Goal: Task Accomplishment & Management: Complete application form

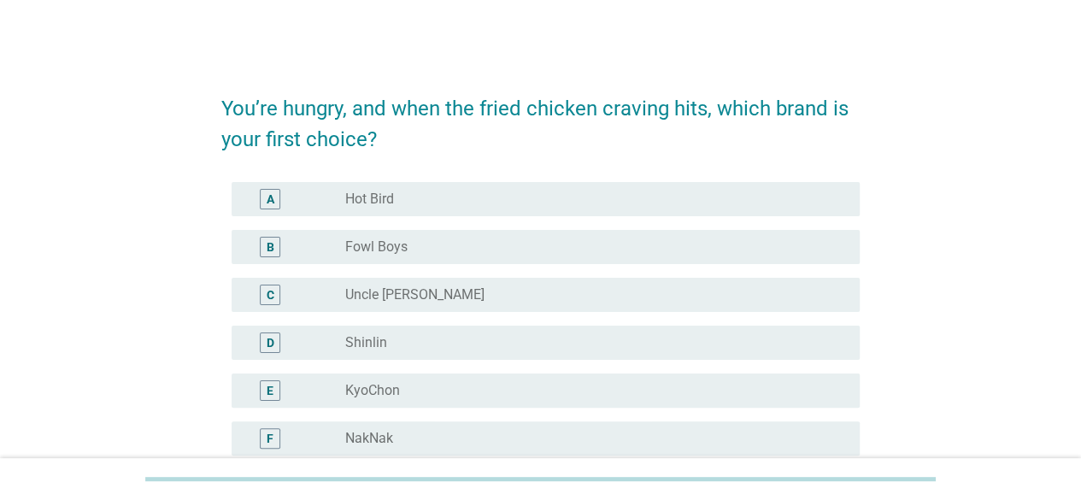
click at [941, 273] on div "You’re hungry, and when the fried chicken craving hits, which brand is your fir…" at bounding box center [540, 436] width 999 height 748
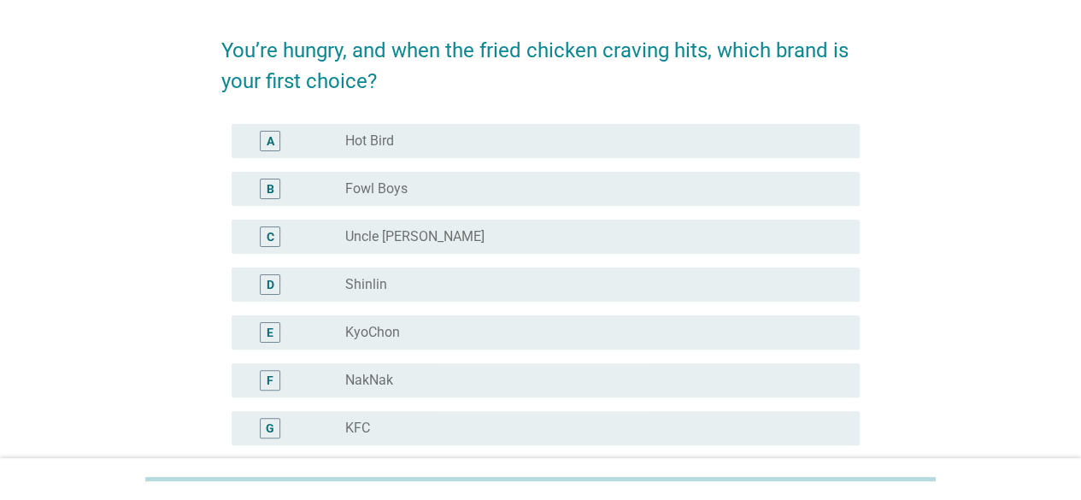
scroll to position [85, 0]
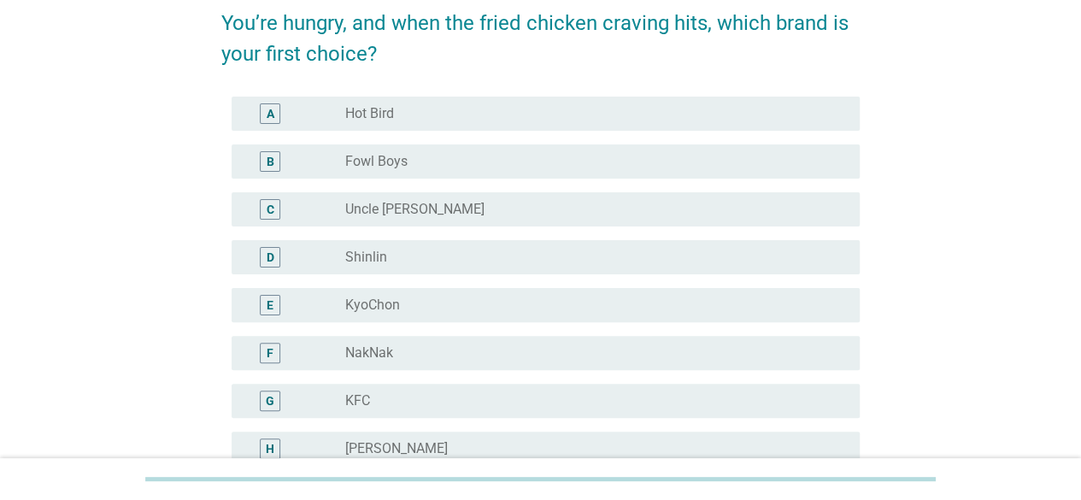
click at [366, 398] on label "KFC" at bounding box center [357, 400] width 25 height 17
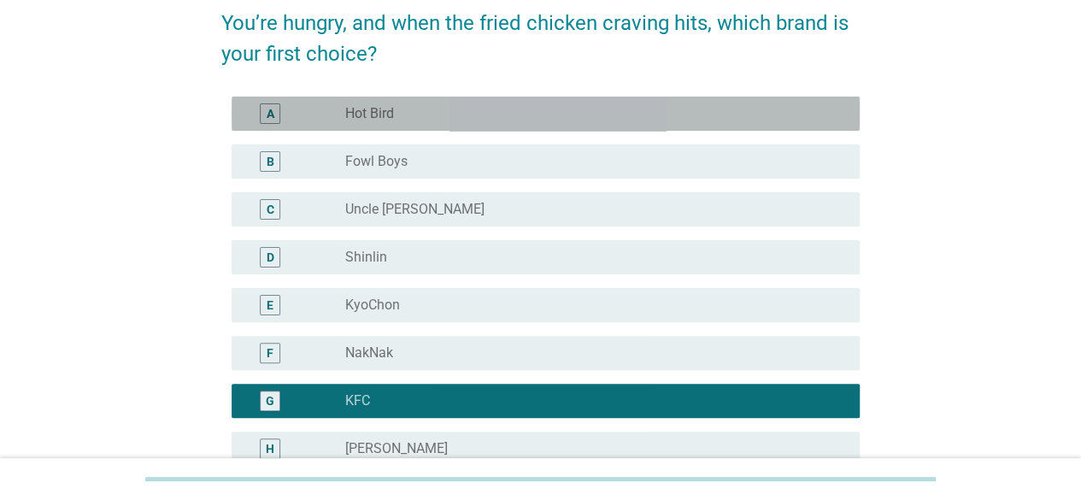
click at [372, 111] on label "Hot Bird" at bounding box center [369, 113] width 49 height 17
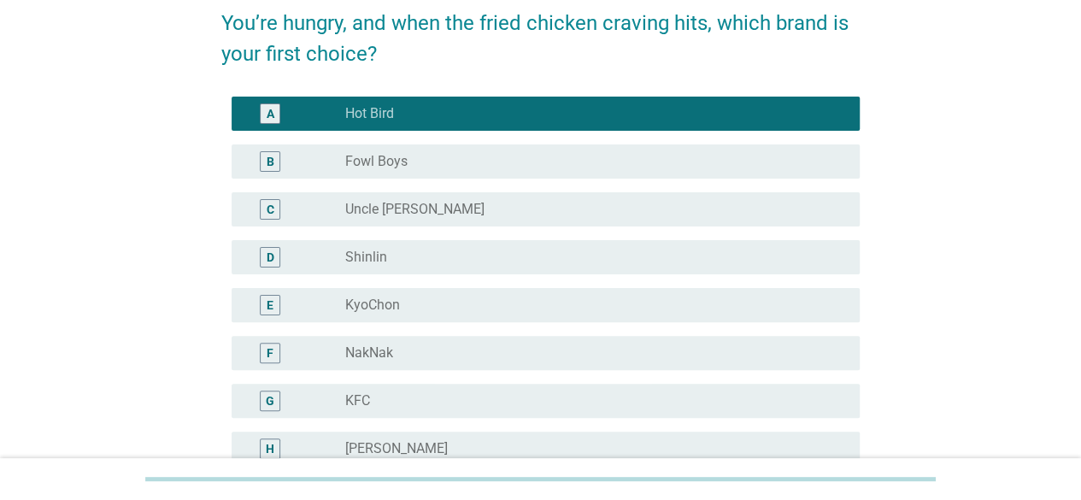
click at [366, 404] on label "KFC" at bounding box center [357, 400] width 25 height 17
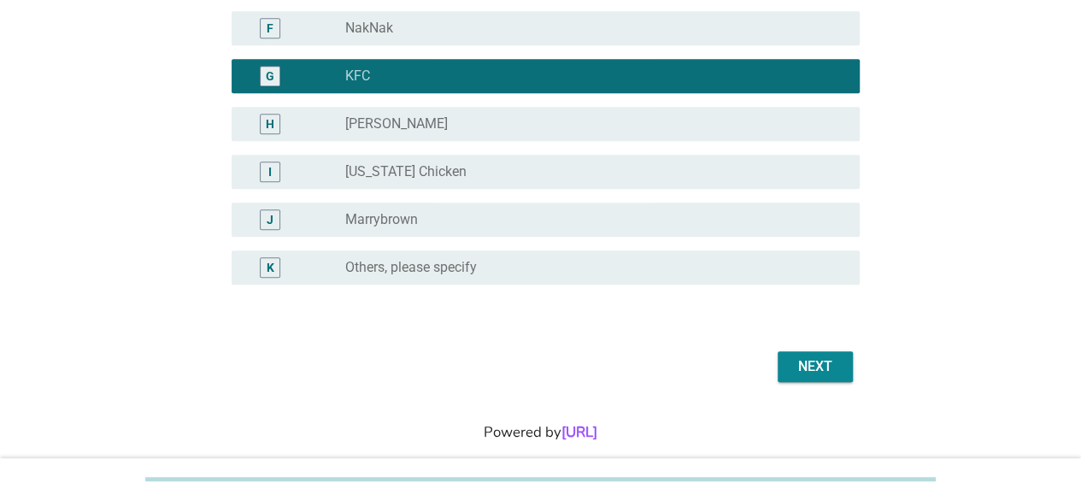
scroll to position [427, 0]
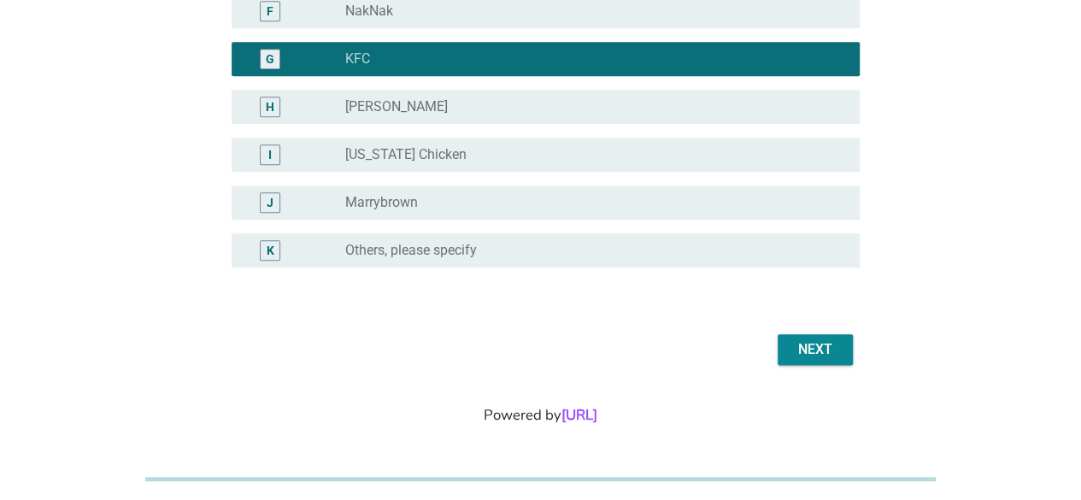
click at [815, 345] on div "Next" at bounding box center [815, 349] width 48 height 21
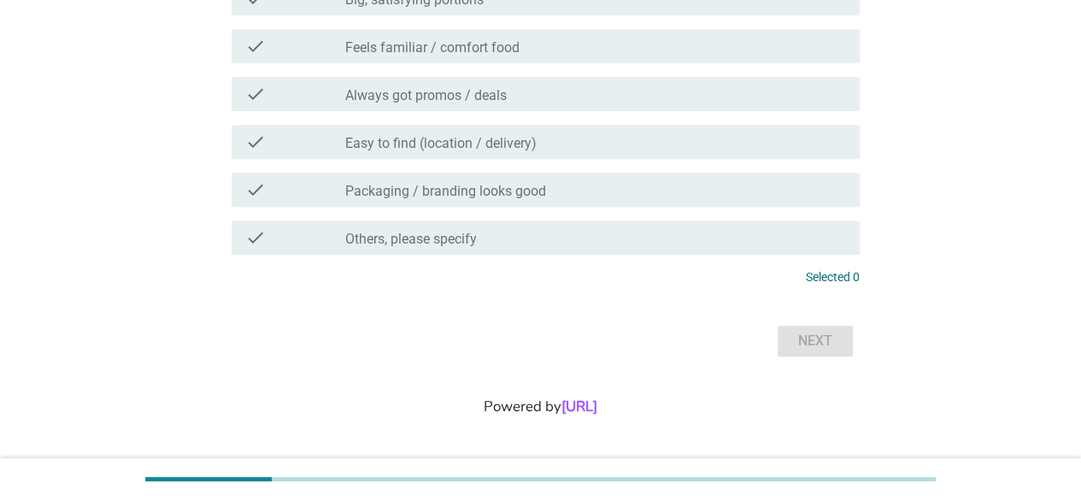
scroll to position [0, 0]
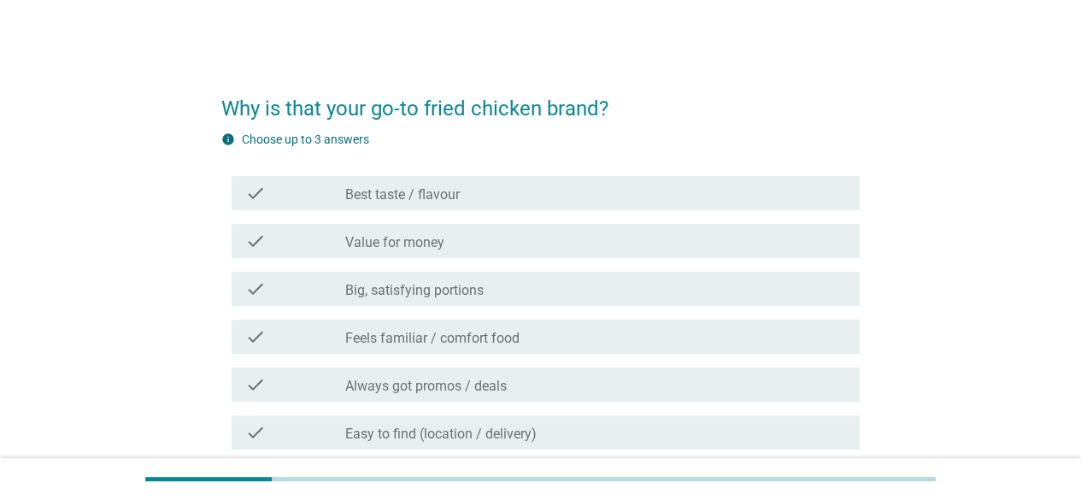
click at [387, 235] on label "Value for money" at bounding box center [394, 242] width 99 height 17
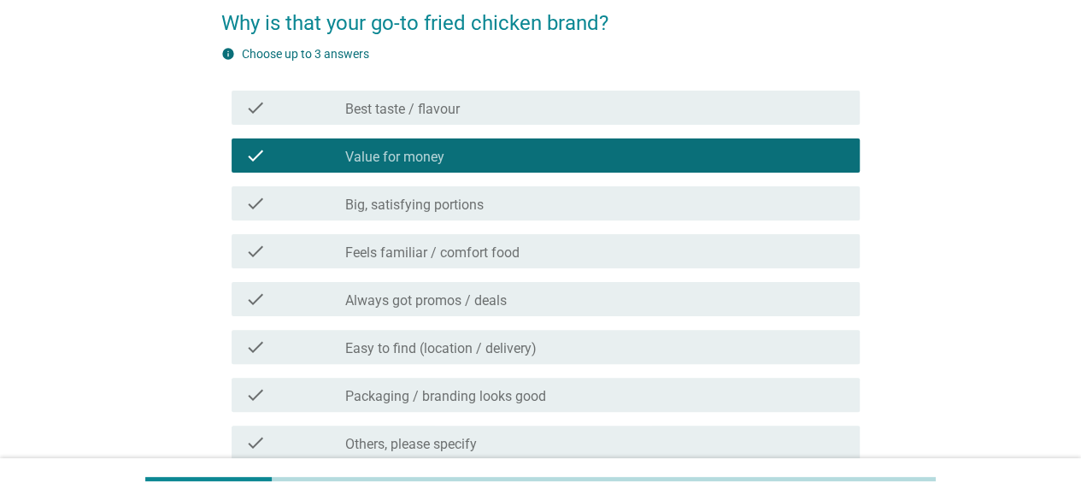
scroll to position [256, 0]
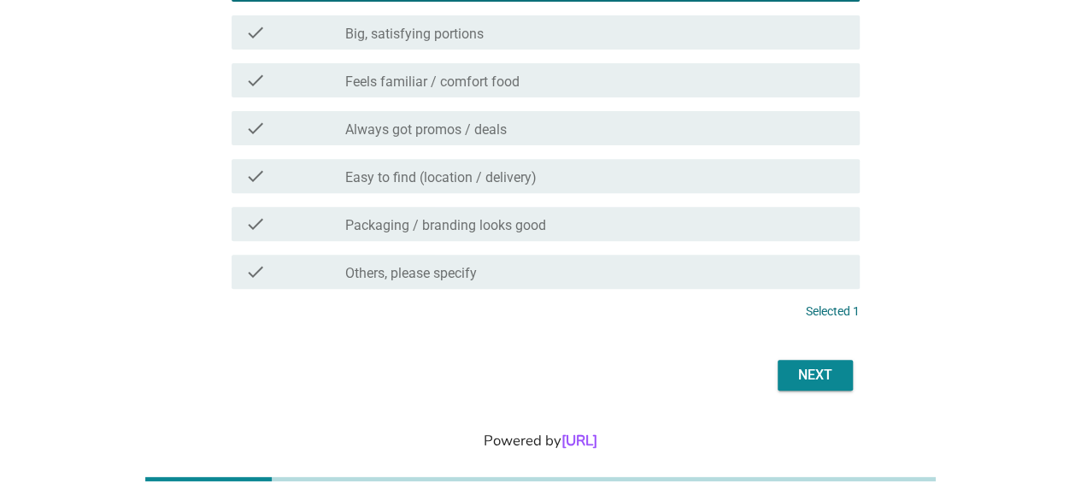
click at [824, 377] on div "Next" at bounding box center [815, 375] width 48 height 21
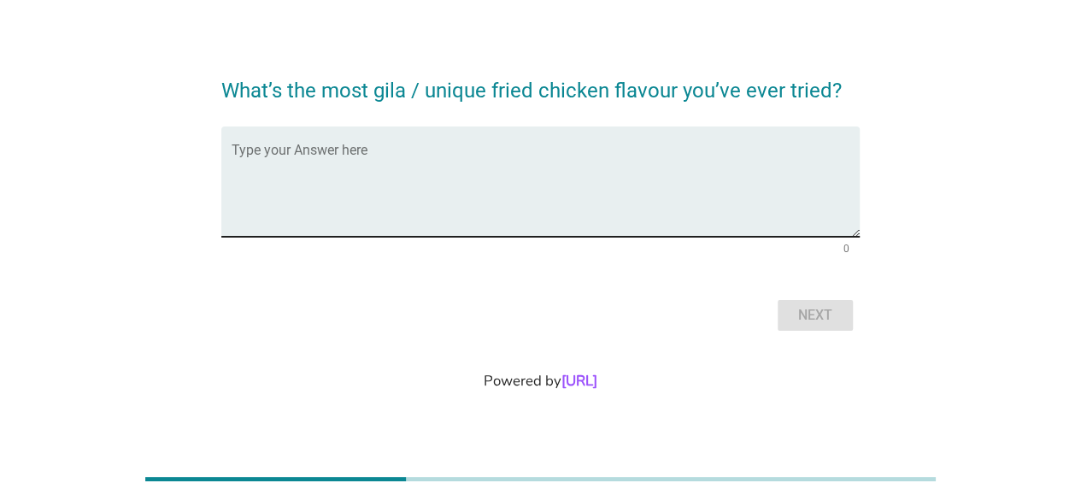
scroll to position [0, 0]
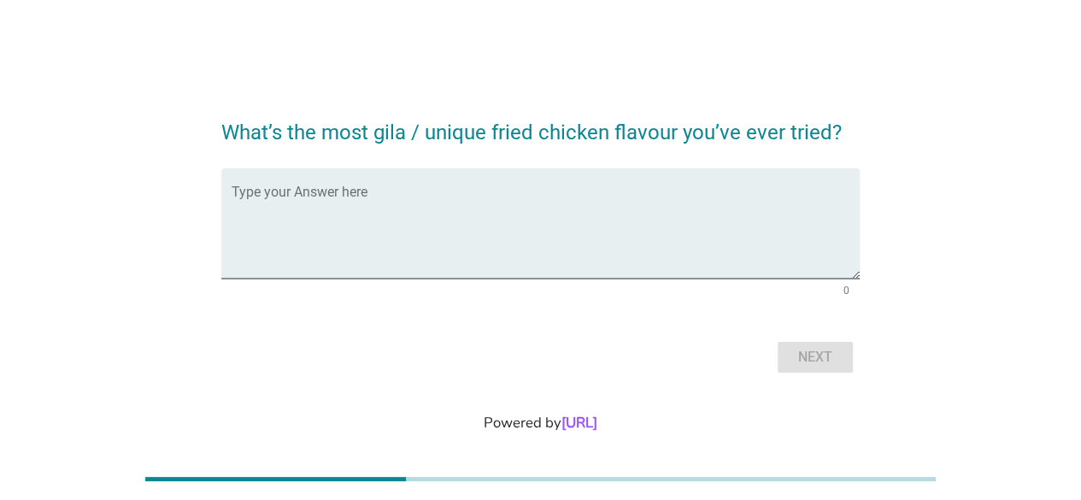
click at [906, 161] on div "What’s the most gila / unique fried chicken flavour you’ve ever tried? Type you…" at bounding box center [540, 238] width 999 height 305
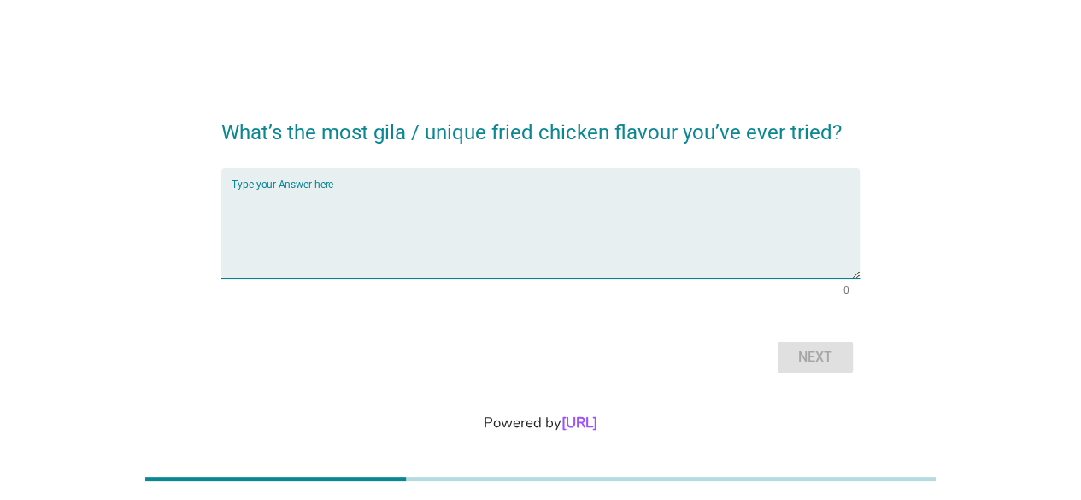
click at [308, 196] on textarea "Type your Answer here" at bounding box center [546, 234] width 628 height 90
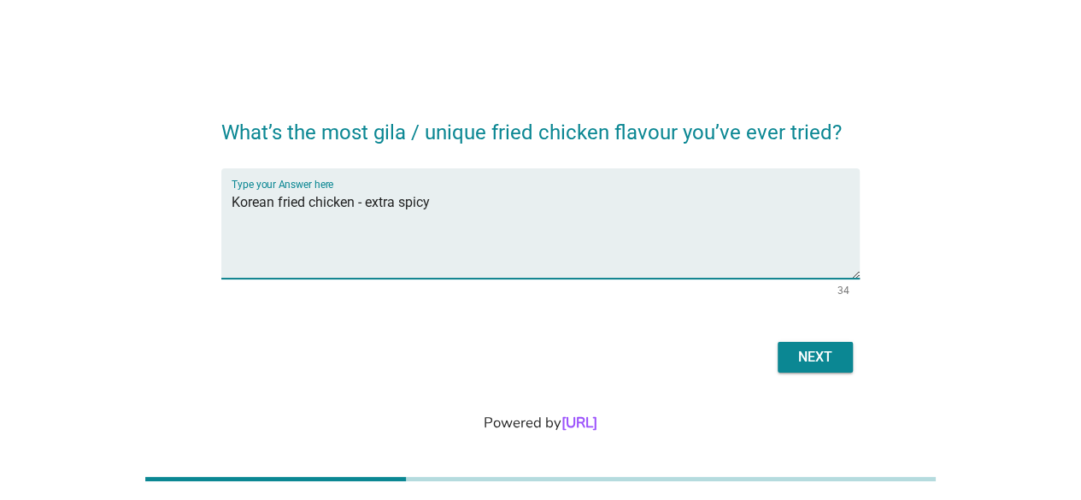
type textarea "Korean fried chicken - extra spicy"
click at [812, 358] on div "Next" at bounding box center [815, 357] width 48 height 21
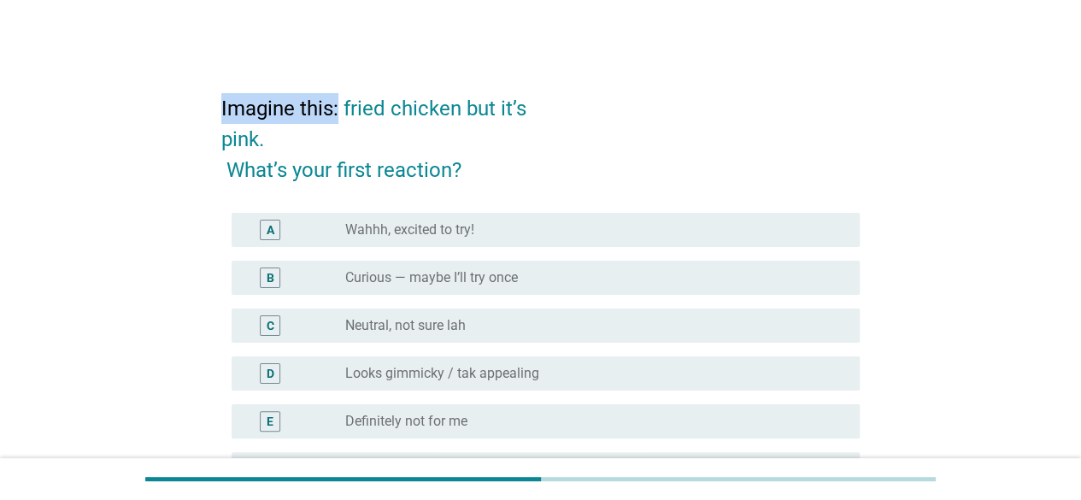
drag, startPoint x: 221, startPoint y: 107, endPoint x: 338, endPoint y: 103, distance: 117.1
click at [338, 103] on h2 "Imagine this: fried chicken but it’s pink. What’s your first reaction?" at bounding box center [540, 130] width 638 height 109
click at [171, 127] on div "Imagine this: fried chicken but it’s pink. What’s your first reaction? A radio_…" at bounding box center [540, 332] width 999 height 540
click at [565, 155] on h2 "Imagine this: fried chicken but it’s pink. What’s your first reaction?" at bounding box center [540, 130] width 638 height 109
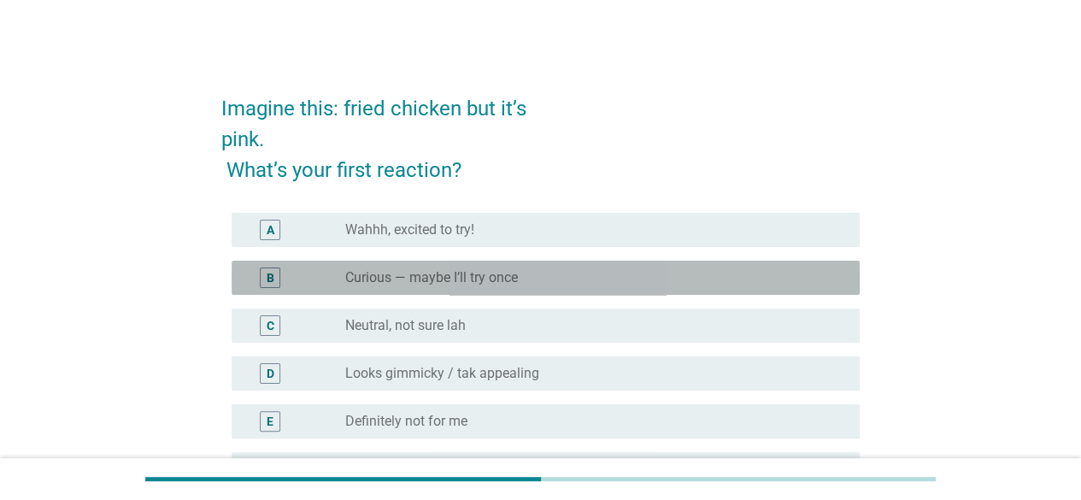
click at [489, 281] on label "Curious — maybe I’ll try once" at bounding box center [431, 277] width 173 height 17
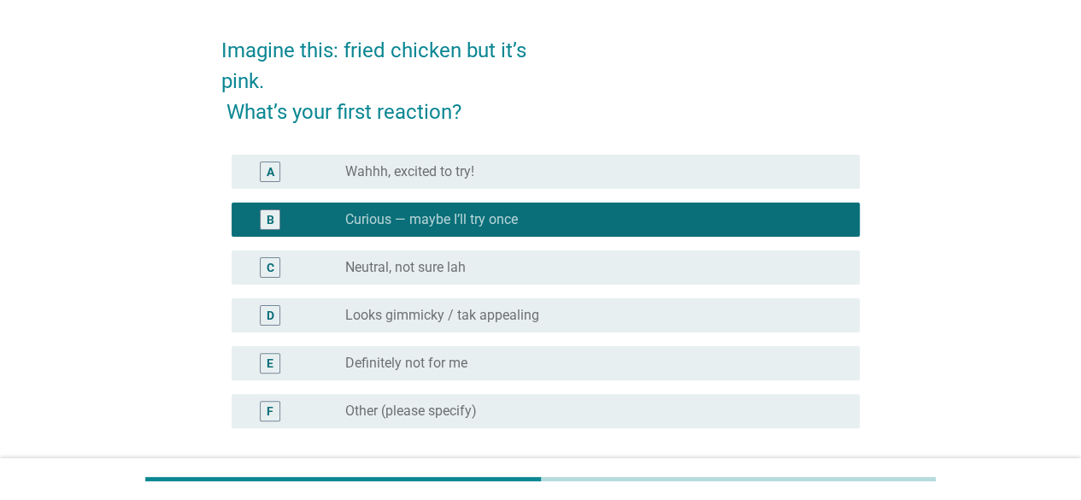
scroll to position [171, 0]
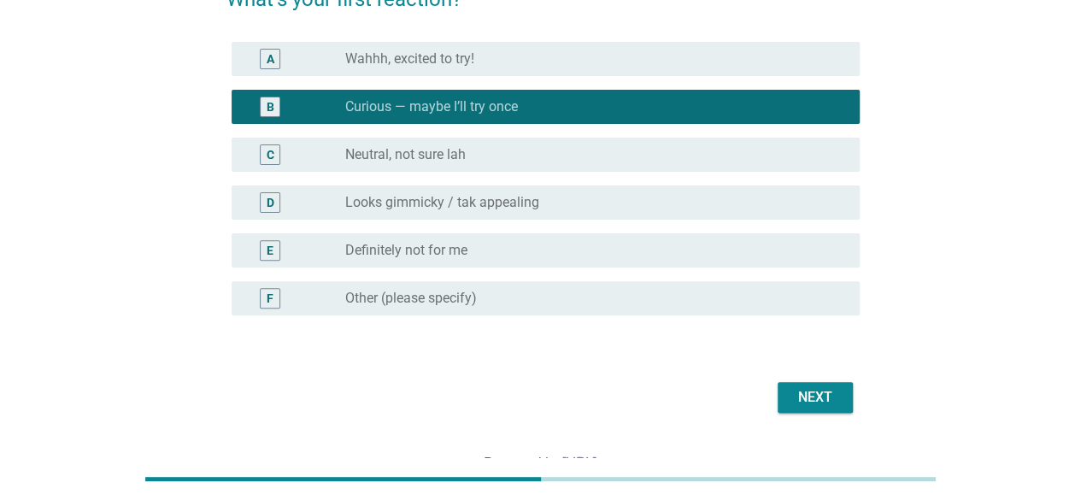
click at [822, 390] on div "Next" at bounding box center [815, 397] width 48 height 21
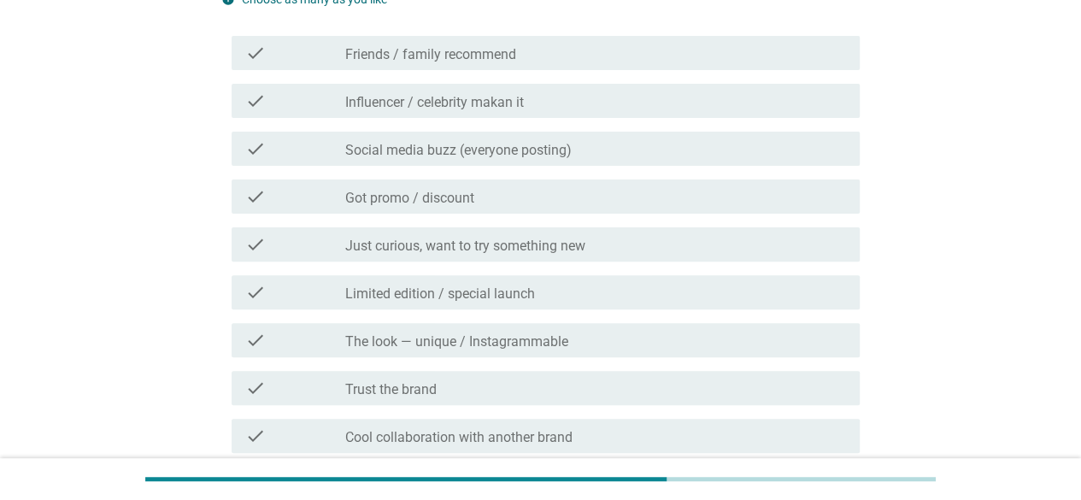
scroll to position [0, 0]
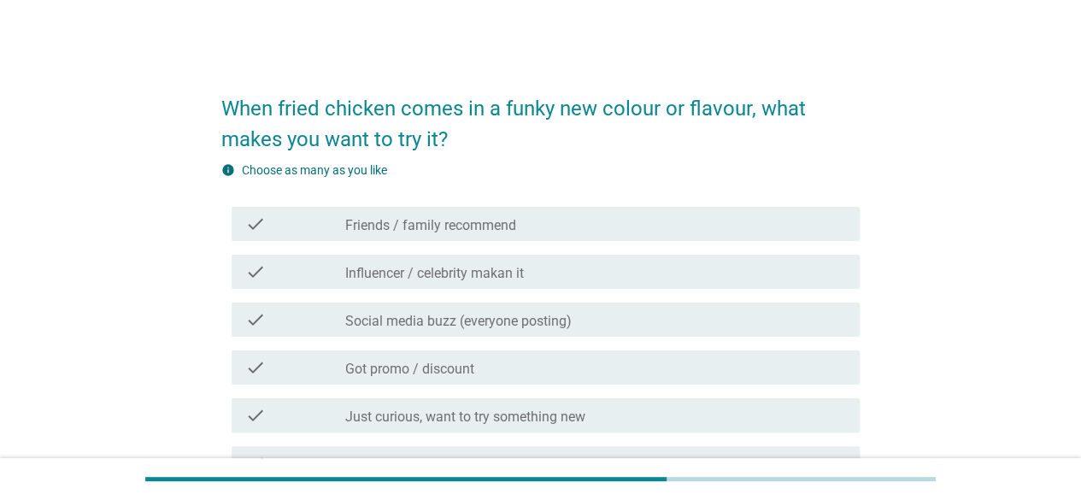
click at [560, 322] on label "Social media buzz (everyone posting)" at bounding box center [458, 321] width 226 height 17
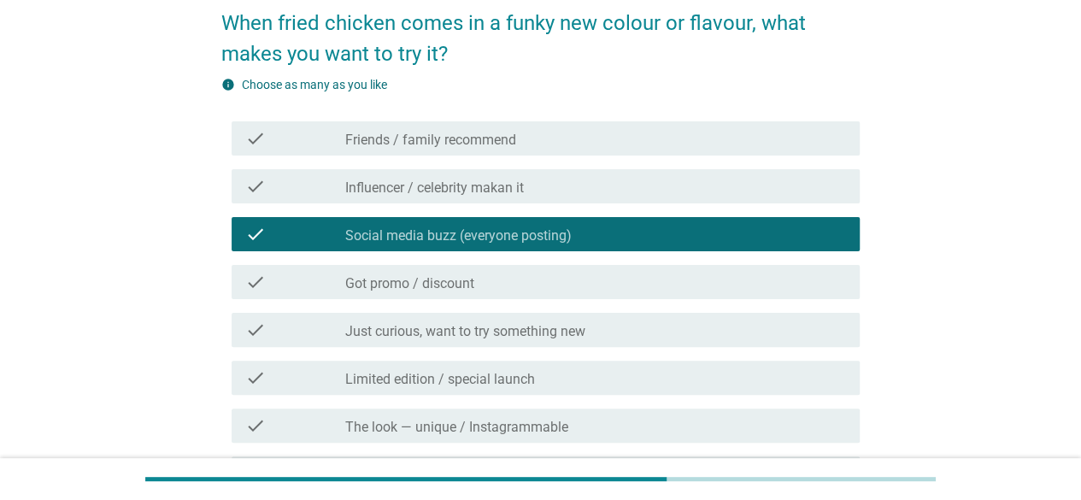
scroll to position [171, 0]
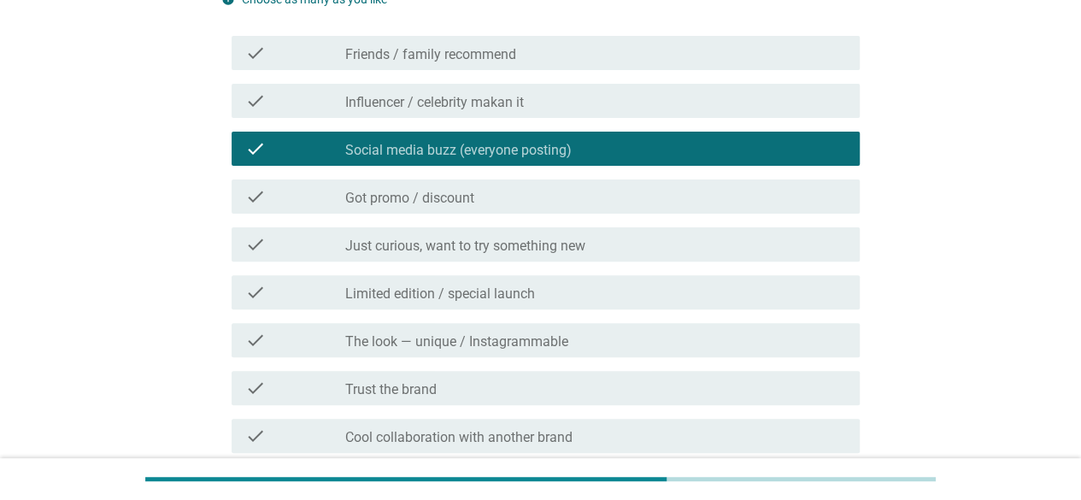
click at [477, 294] on label "Limited edition / special launch" at bounding box center [440, 293] width 190 height 17
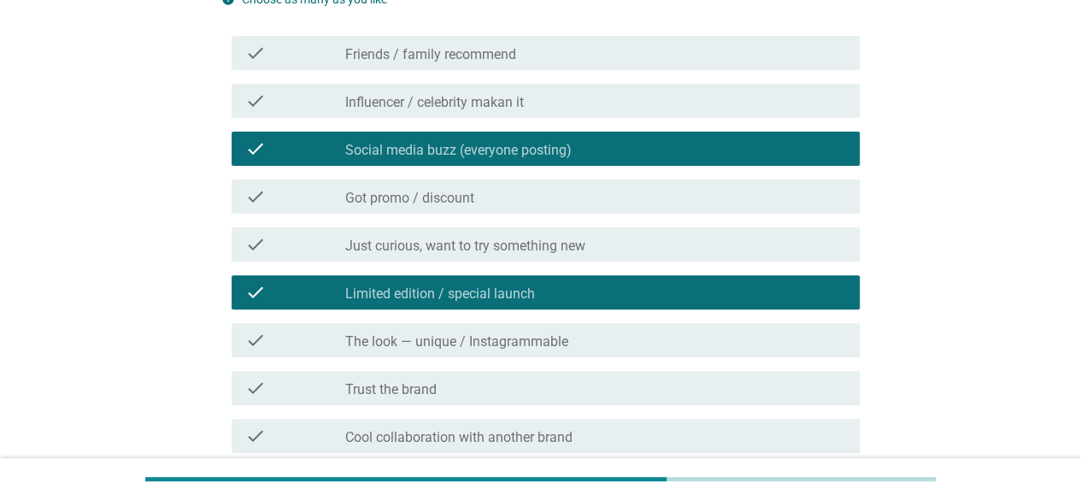
click at [615, 239] on div "check_box_outline_blank Just curious, want to try something new" at bounding box center [595, 244] width 501 height 21
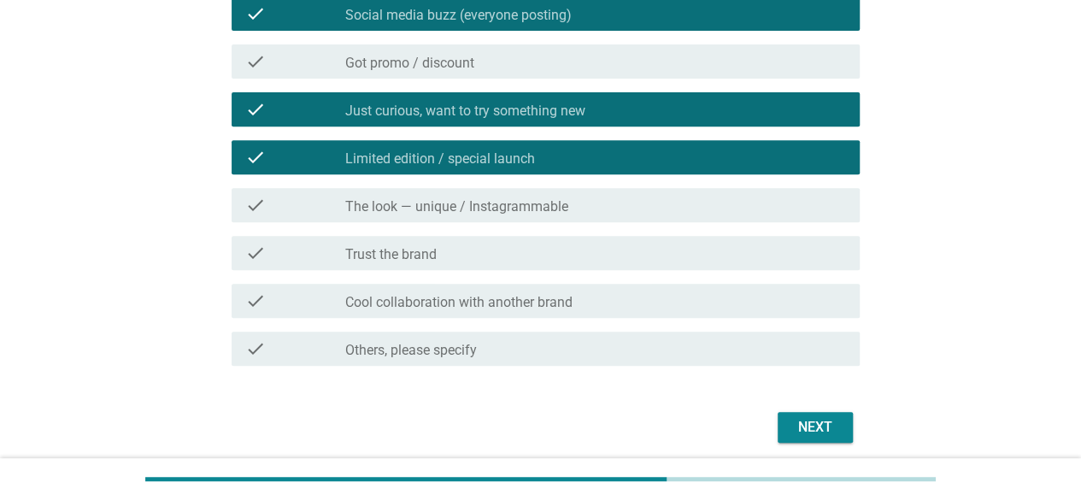
scroll to position [342, 0]
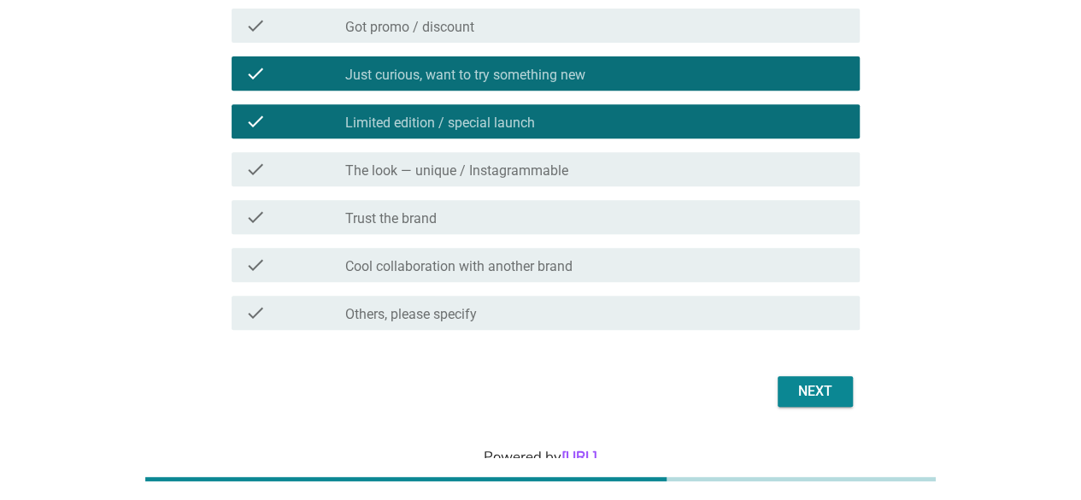
click at [833, 387] on div "Next" at bounding box center [815, 391] width 48 height 21
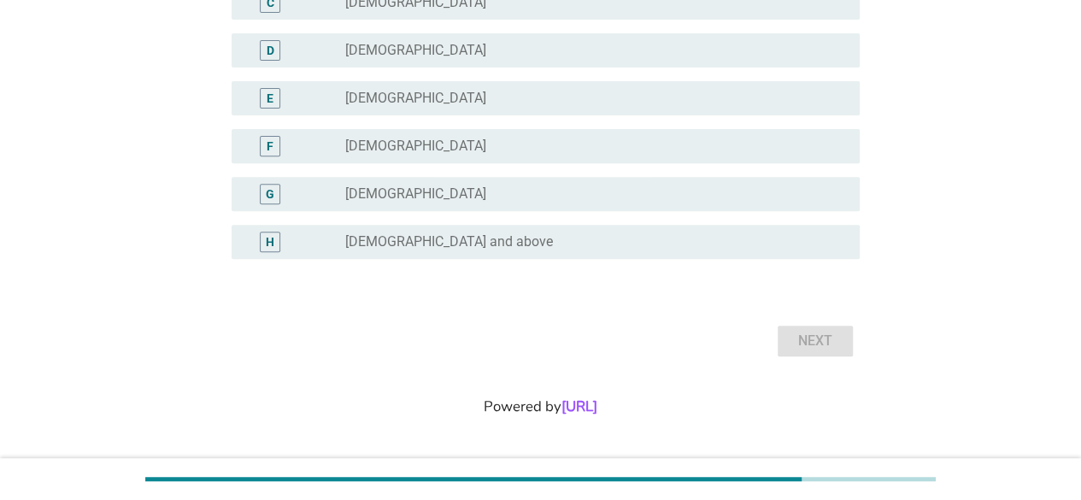
scroll to position [0, 0]
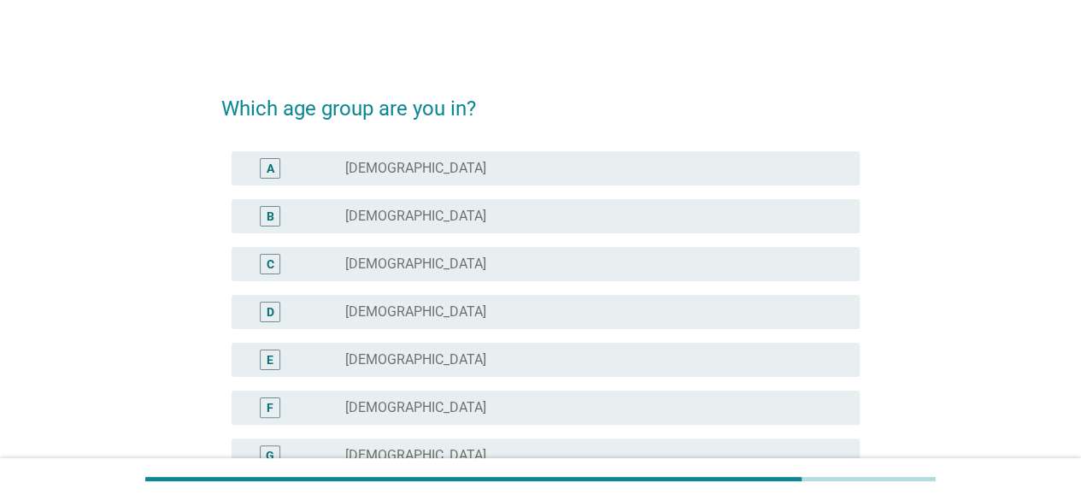
click at [386, 307] on label "[DEMOGRAPHIC_DATA]" at bounding box center [415, 311] width 141 height 17
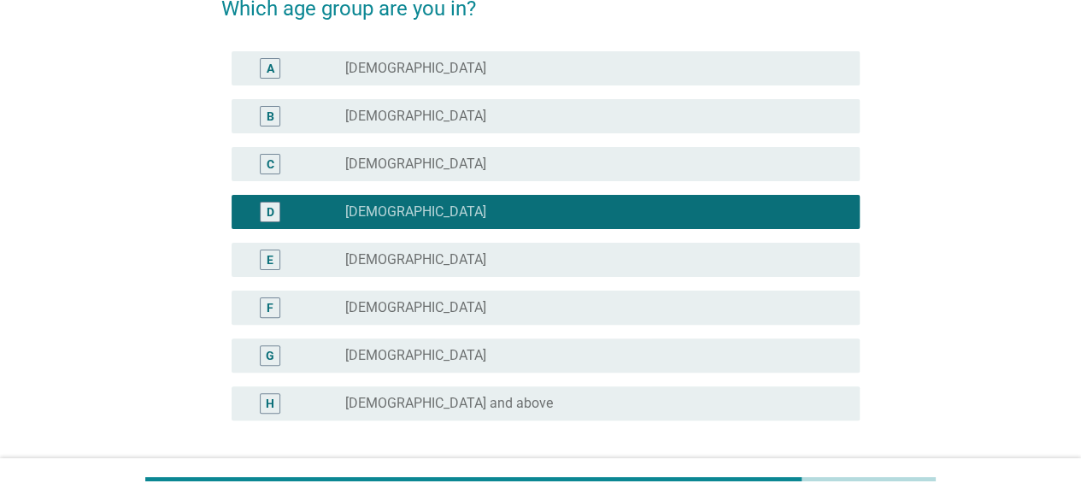
scroll to position [171, 0]
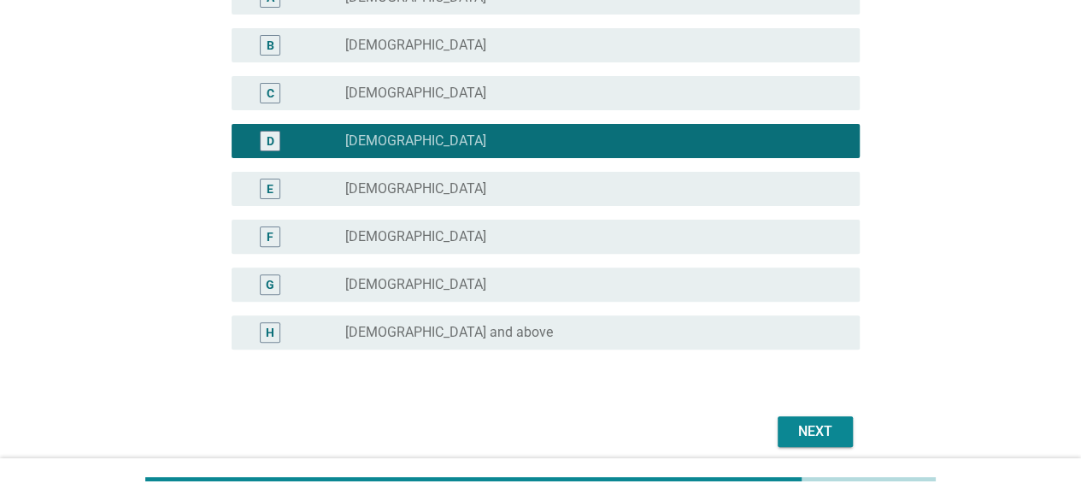
click at [822, 424] on div "Next" at bounding box center [815, 431] width 48 height 21
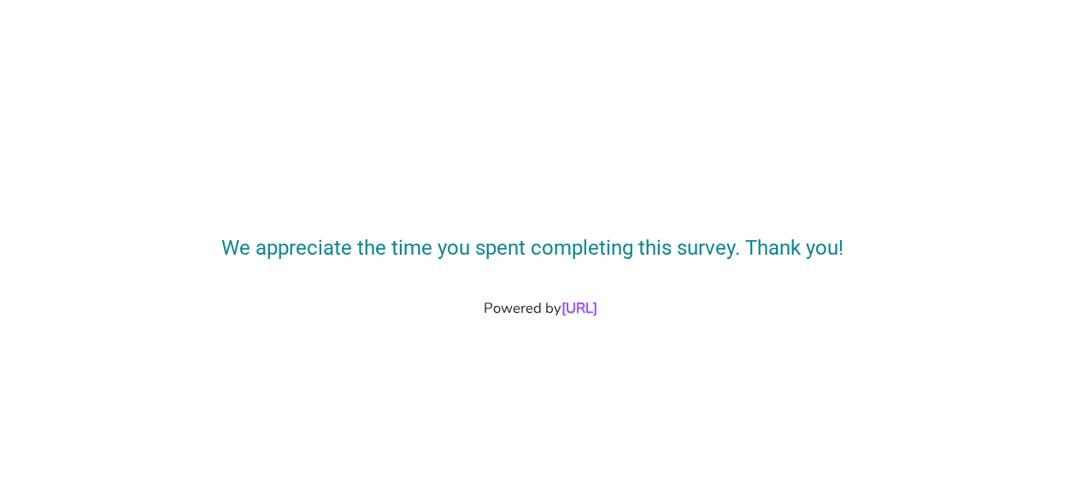
click at [803, 297] on div "Powered by [URL]" at bounding box center [541, 307] width 1040 height 21
click at [758, 399] on div "We appreciate the time you spent completing this survey. Thank you! Powered by …" at bounding box center [540, 250] width 1081 height 500
